Goal: Task Accomplishment & Management: Manage account settings

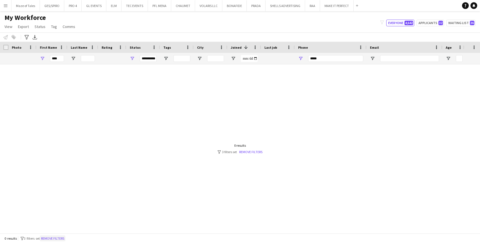
type input "*****"
click at [56, 239] on button "Remove filters" at bounding box center [53, 239] width 26 height 6
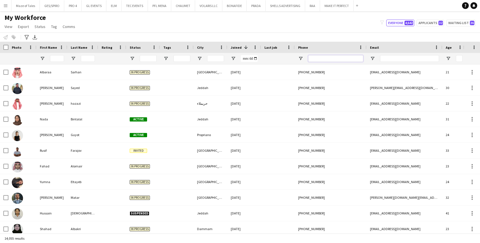
click at [331, 57] on input "Phone Filter Input" at bounding box center [335, 58] width 55 height 7
paste input "*****"
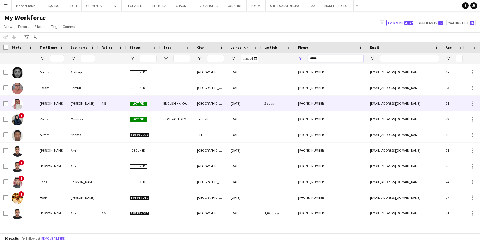
type input "*****"
click at [199, 108] on div "[GEOGRAPHIC_DATA]" at bounding box center [211, 103] width 34 height 15
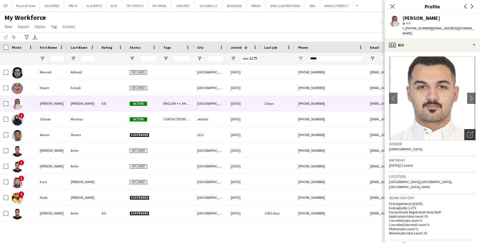
click at [471, 132] on icon "Open photos pop-in" at bounding box center [470, 135] width 6 height 6
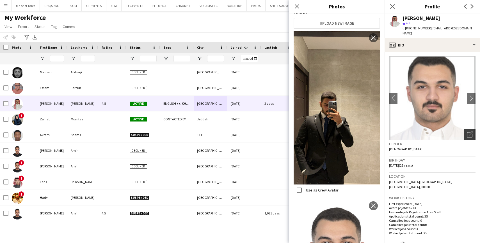
click at [470, 132] on icon "Open photos pop-in" at bounding box center [470, 135] width 6 height 6
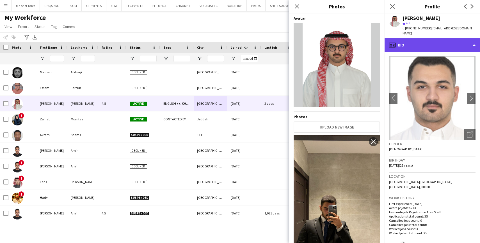
scroll to position [0, 0]
click at [456, 40] on div "profile Bio" at bounding box center [431, 44] width 95 height 13
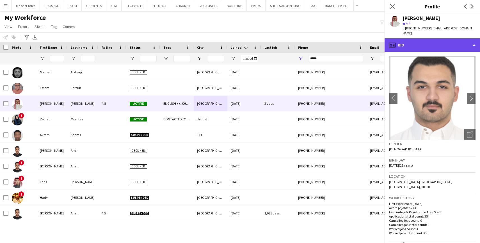
scroll to position [0, 0]
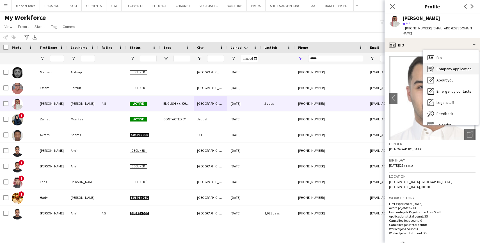
click at [453, 66] on div "Company application Company application" at bounding box center [451, 68] width 56 height 11
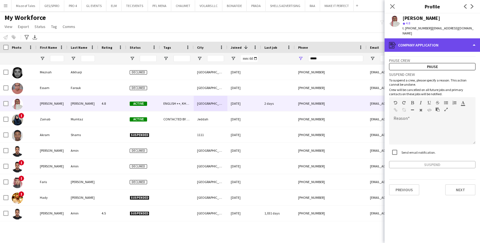
click at [442, 38] on div "register Company application" at bounding box center [431, 44] width 95 height 13
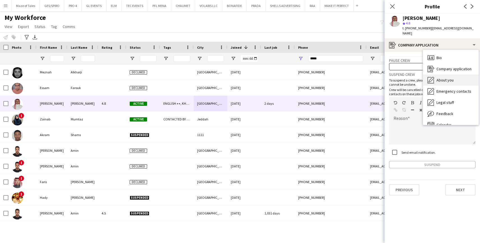
click at [448, 78] on span "About you" at bounding box center [444, 80] width 17 height 5
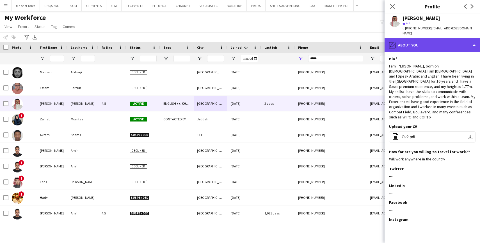
click at [419, 40] on div "pencil4 About you" at bounding box center [431, 44] width 95 height 13
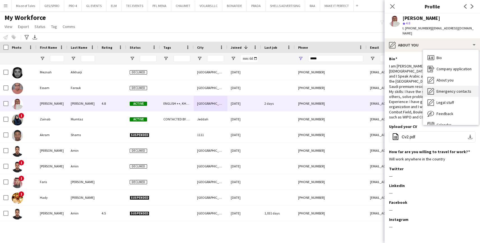
click at [448, 90] on div "Emergency contacts Emergency contacts" at bounding box center [451, 91] width 56 height 11
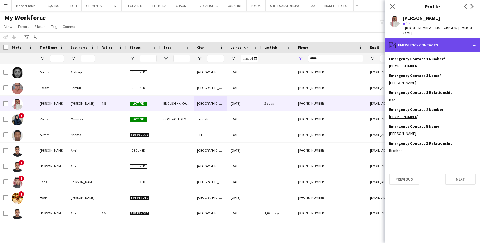
click at [443, 38] on div "pencil4 Emergency contacts" at bounding box center [431, 44] width 95 height 13
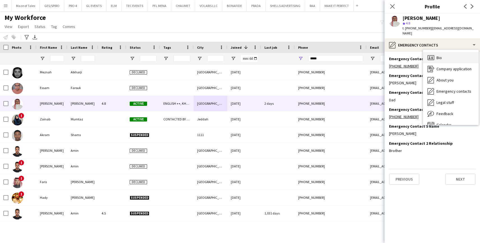
click at [443, 54] on div "Bio Bio" at bounding box center [451, 57] width 56 height 11
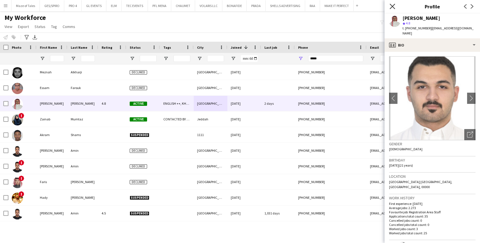
click at [394, 9] on app-icon "Close pop-in" at bounding box center [392, 7] width 8 height 8
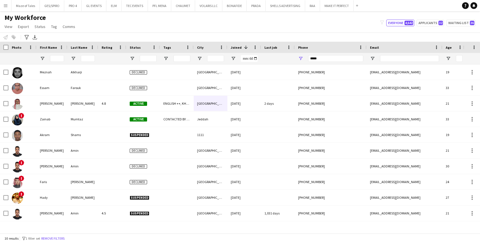
click at [328, 62] on div "*****" at bounding box center [335, 58] width 55 height 11
drag, startPoint x: 328, startPoint y: 57, endPoint x: 280, endPoint y: 56, distance: 47.7
click at [280, 56] on div at bounding box center [286, 58] width 572 height 11
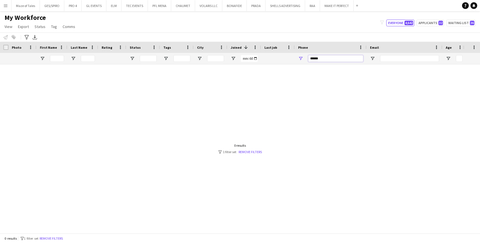
type input "******"
click at [70, 238] on div "0 results filter-1 1 filter set Remove filters" at bounding box center [240, 239] width 480 height 10
click at [64, 238] on button "Remove filters" at bounding box center [51, 239] width 26 height 6
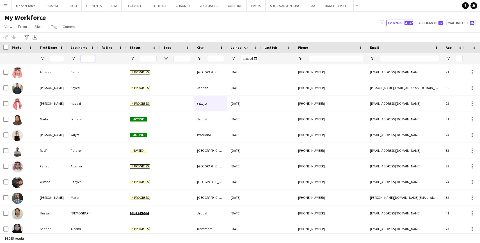
click at [88, 58] on input "Last Name Filter Input" at bounding box center [88, 58] width 14 height 7
type input "*"
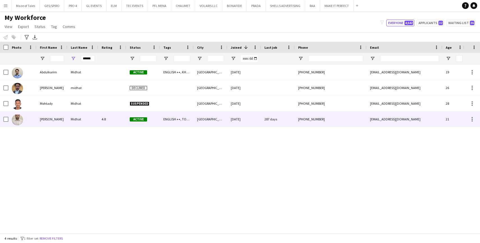
click at [116, 120] on div "4.8" at bounding box center [112, 119] width 28 height 15
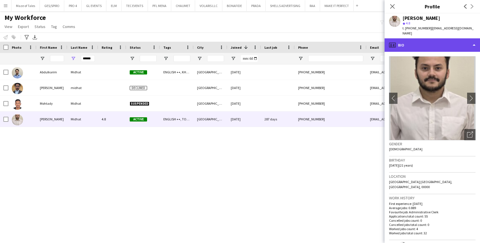
click at [427, 39] on div "profile Bio" at bounding box center [431, 44] width 95 height 13
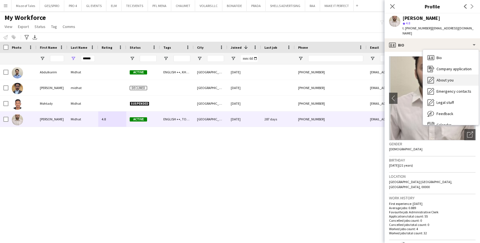
click at [449, 78] on span "About you" at bounding box center [444, 80] width 17 height 5
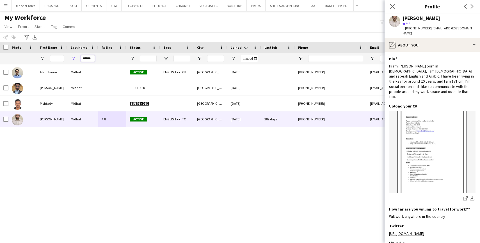
click at [87, 56] on input "******" at bounding box center [88, 58] width 14 height 7
type input "*"
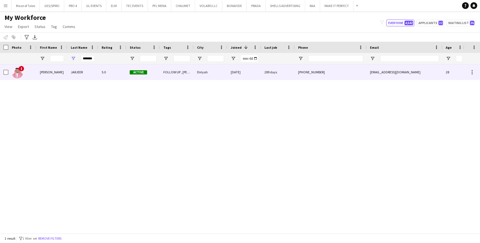
click at [52, 71] on div "[PERSON_NAME]" at bounding box center [51, 72] width 31 height 15
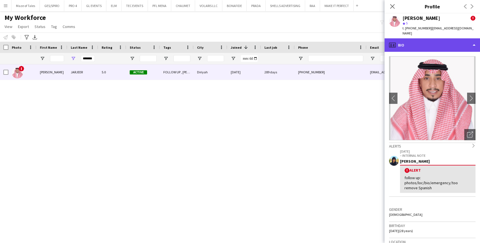
click at [432, 44] on div "profile Bio" at bounding box center [431, 44] width 95 height 13
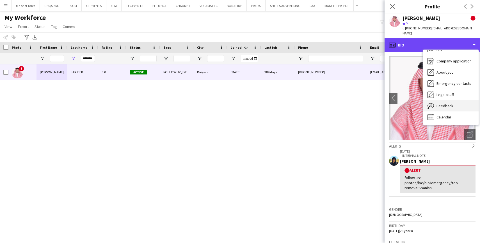
scroll to position [8, 0]
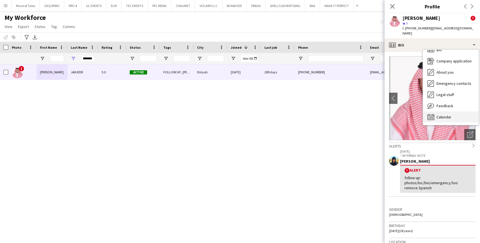
click at [458, 112] on div "Calendar Calendar" at bounding box center [451, 117] width 56 height 11
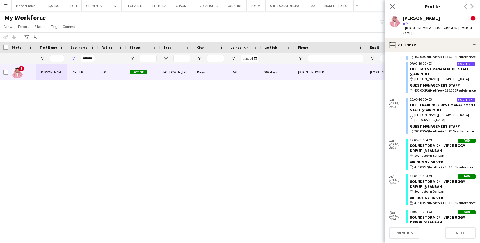
scroll to position [191, 0]
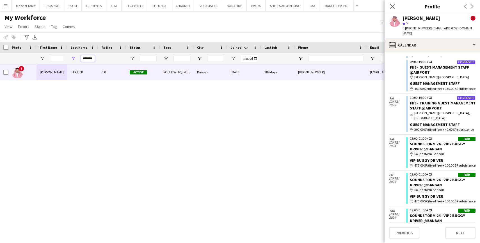
click at [90, 58] on input "*******" at bounding box center [88, 58] width 14 height 7
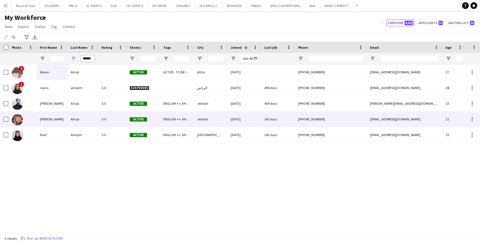
type input "******"
click at [120, 115] on div "5.0" at bounding box center [112, 119] width 28 height 15
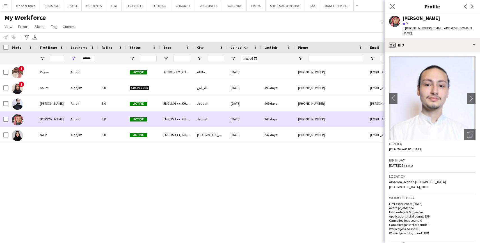
click at [298, 114] on div "[PHONE_NUMBER]" at bounding box center [330, 119] width 72 height 15
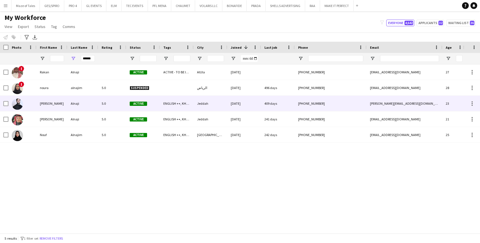
click at [296, 108] on div "[PHONE_NUMBER]" at bounding box center [330, 103] width 72 height 15
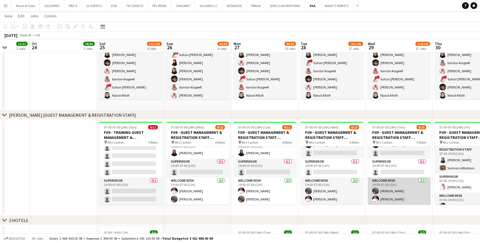
scroll to position [78, 0]
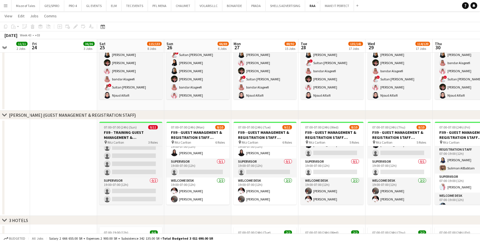
click at [138, 136] on h3 "FII9 - TRAINING GUEST MANAGEMENT & REGISTRATION STAFF @RITZ CARLTON HOTEL" at bounding box center [130, 135] width 63 height 10
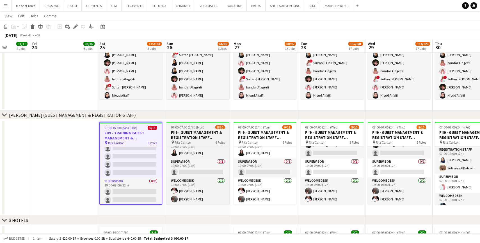
click at [210, 136] on h3 "FII9 - GUEST MANAGEMENT & REGISTRATION STAFF @RITZ CARLTON HOTEL" at bounding box center [197, 135] width 63 height 10
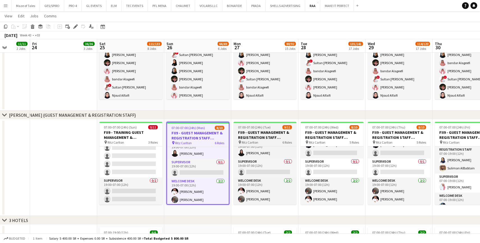
click at [264, 129] on span "07:00-07:00 (24h) (Tue)" at bounding box center [254, 127] width 33 height 4
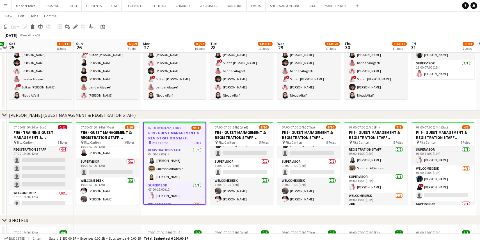
scroll to position [0, 0]
click at [188, 209] on app-date-cell "07:00-07:00 (24h) (Tue) 9/11 FII9 - GUEST MANAGEMENT & REGISTRATION STAFF @RITZ…" at bounding box center [174, 168] width 67 height 96
